Goal: Transaction & Acquisition: Purchase product/service

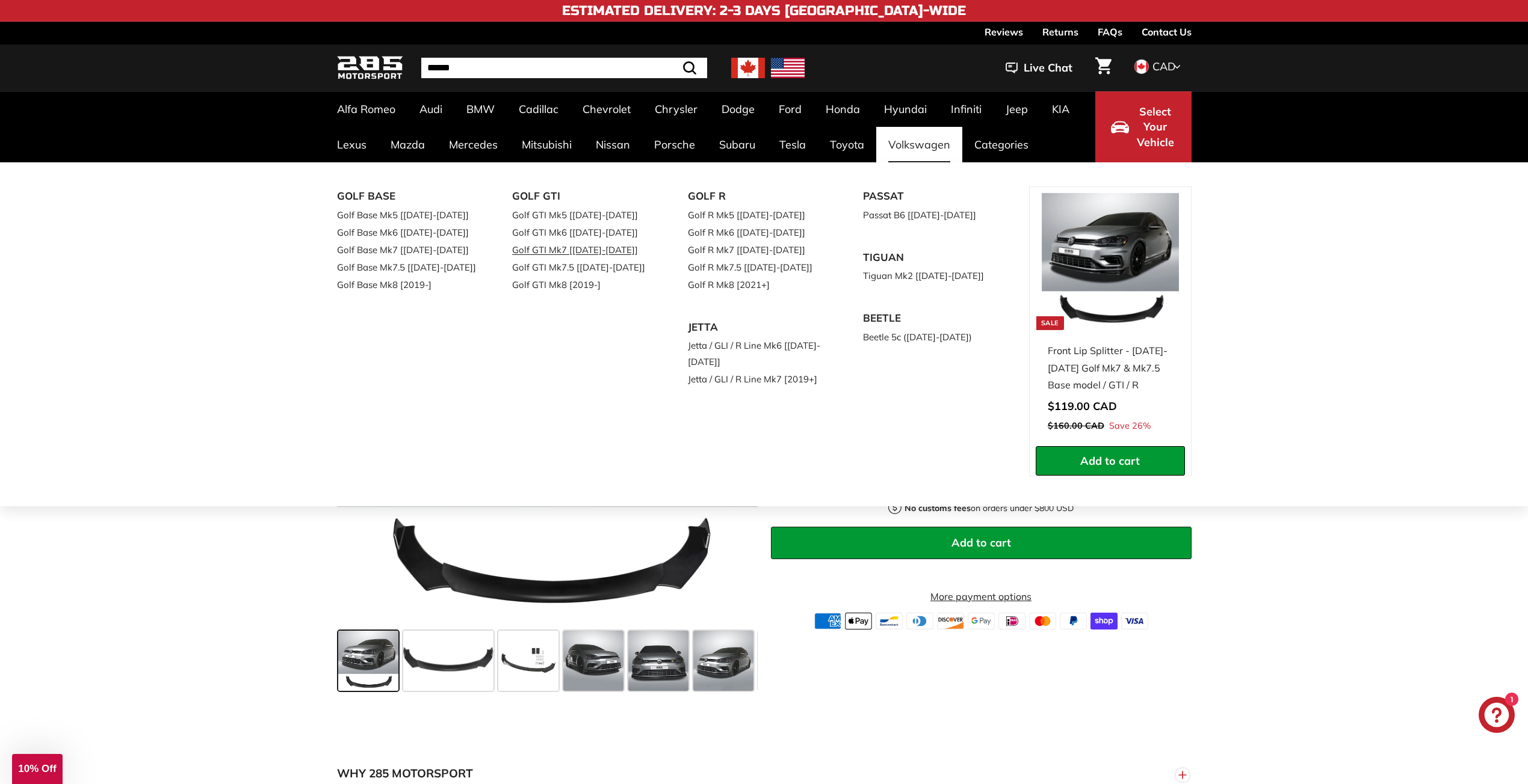
click at [590, 248] on link "Golf GTI Mk7 [[DATE]-[DATE]]" at bounding box center [583, 250] width 142 height 17
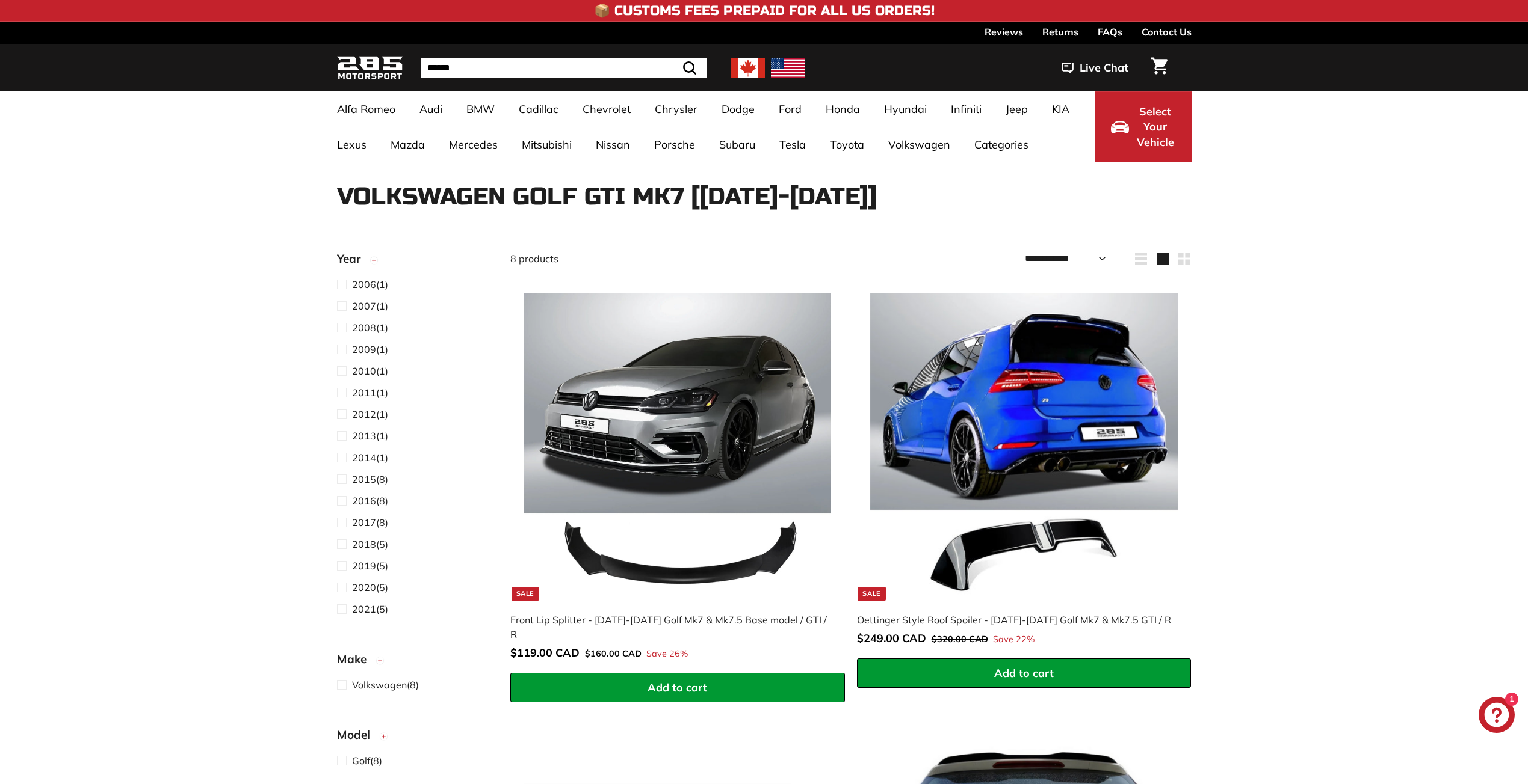
select select "**********"
click at [727, 681] on button "Add to cart" at bounding box center [677, 688] width 334 height 30
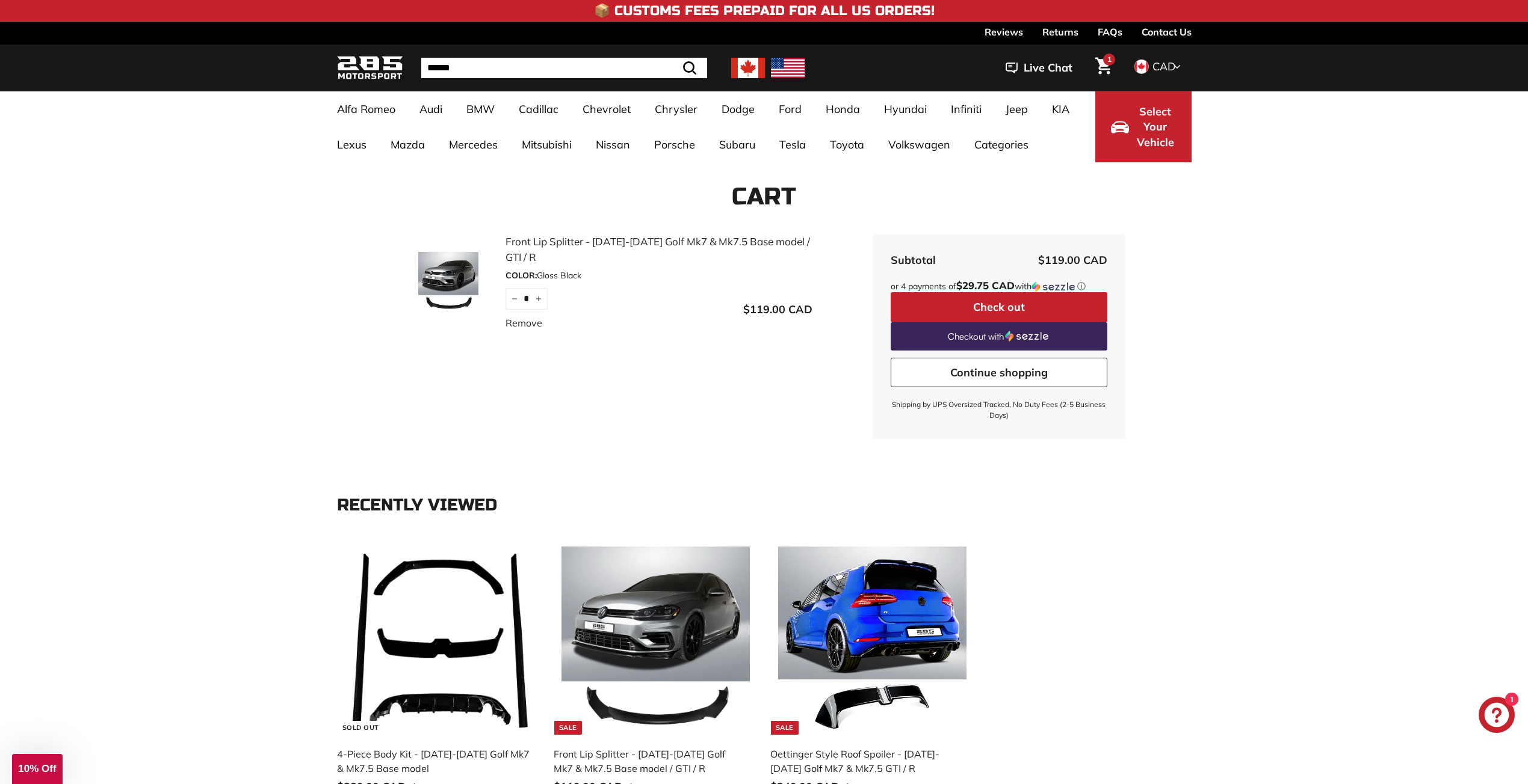
scroll to position [361, 0]
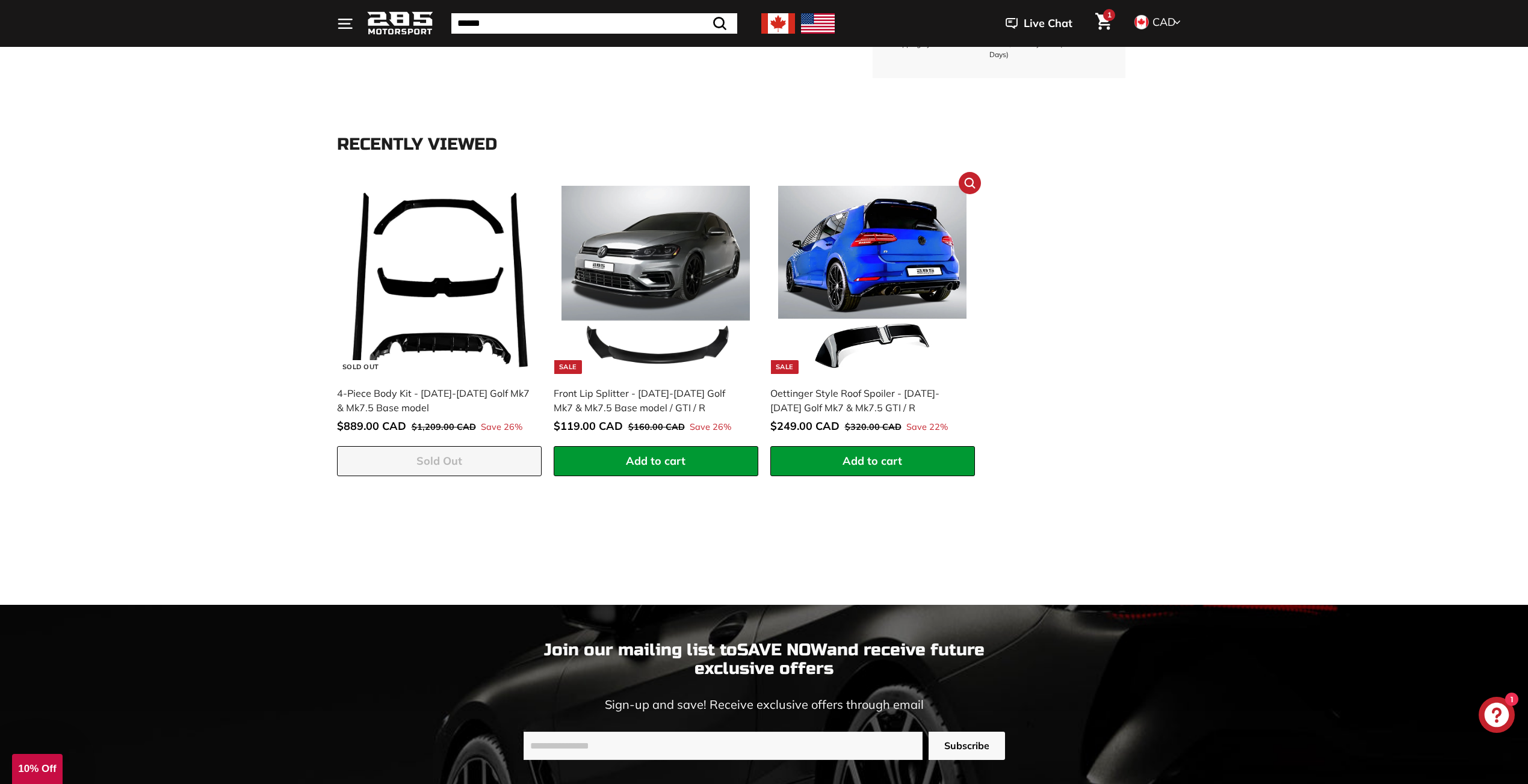
click at [864, 462] on span "Add to cart" at bounding box center [872, 460] width 60 height 14
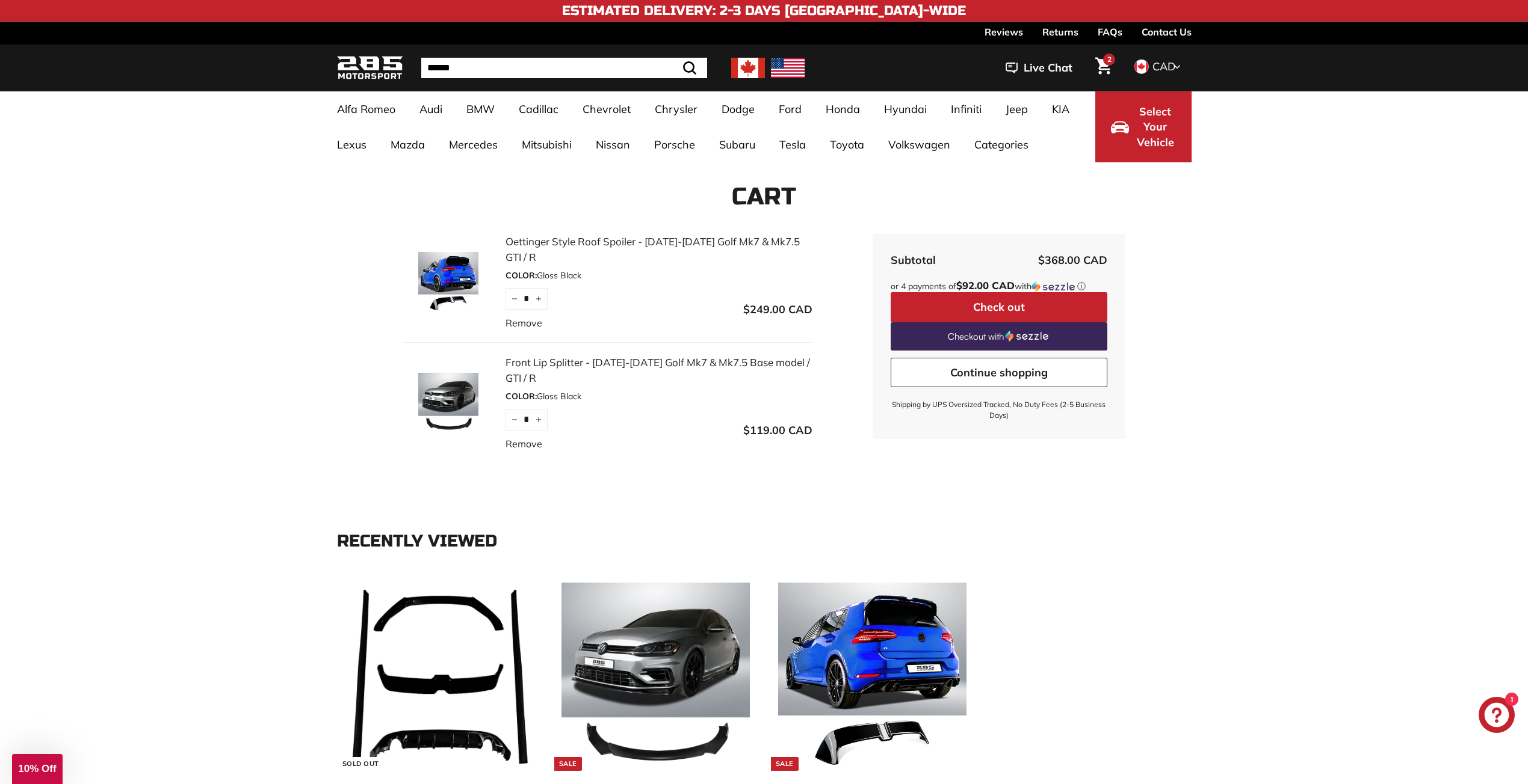
drag, startPoint x: 1342, startPoint y: 0, endPoint x: 1353, endPoint y: 186, distance: 186.3
click at [1353, 186] on div "Cart Oettinger Style Roof Spoiler - 2015-2021 Golf Mk7 & Mk7.5 GTI / R COLOR: G…" at bounding box center [764, 329] width 1528 height 334
drag, startPoint x: 1454, startPoint y: 0, endPoint x: 1352, endPoint y: 186, distance: 212.1
click at [1352, 186] on div "Cart Oettinger Style Roof Spoiler - 2015-2021 Golf Mk7 & Mk7.5 GTI / R COLOR: G…" at bounding box center [764, 329] width 1528 height 334
